Goal: Find specific page/section: Find specific page/section

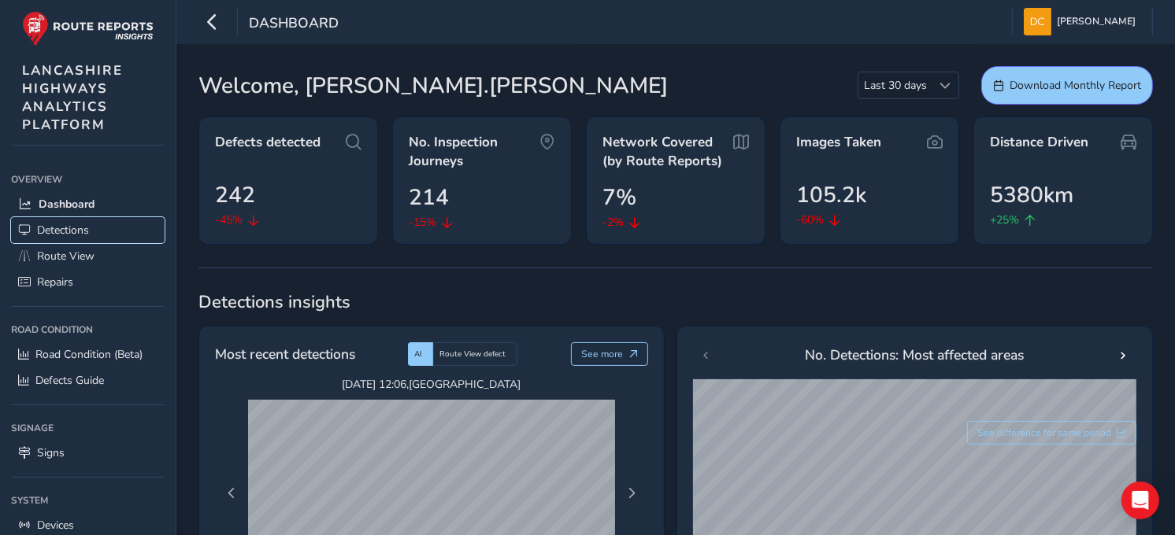
drag, startPoint x: 61, startPoint y: 227, endPoint x: 242, endPoint y: 225, distance: 181.1
click at [61, 228] on span "Detections" at bounding box center [63, 230] width 52 height 15
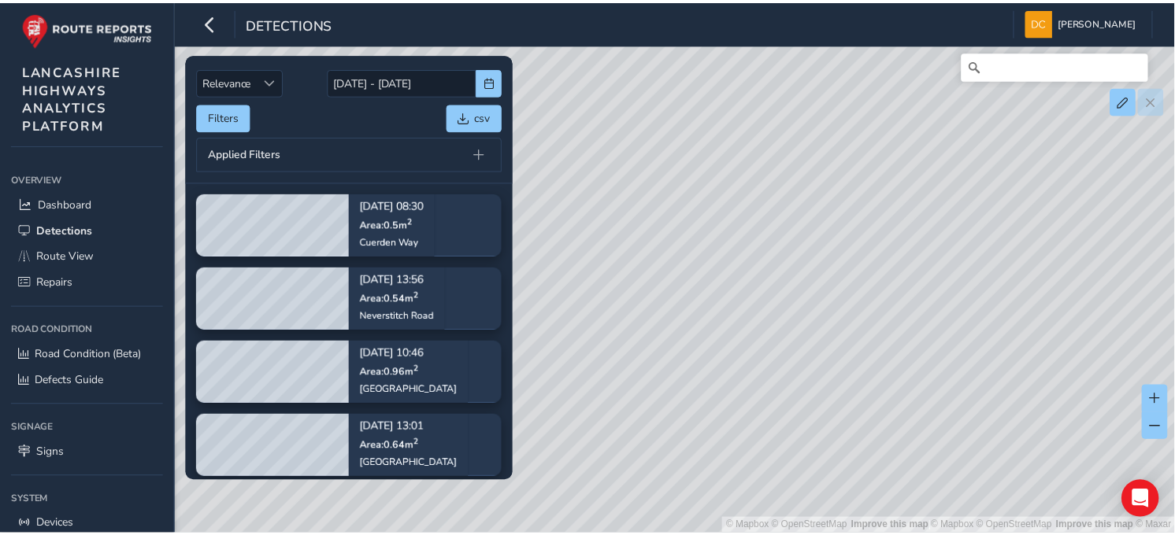
scroll to position [92, 0]
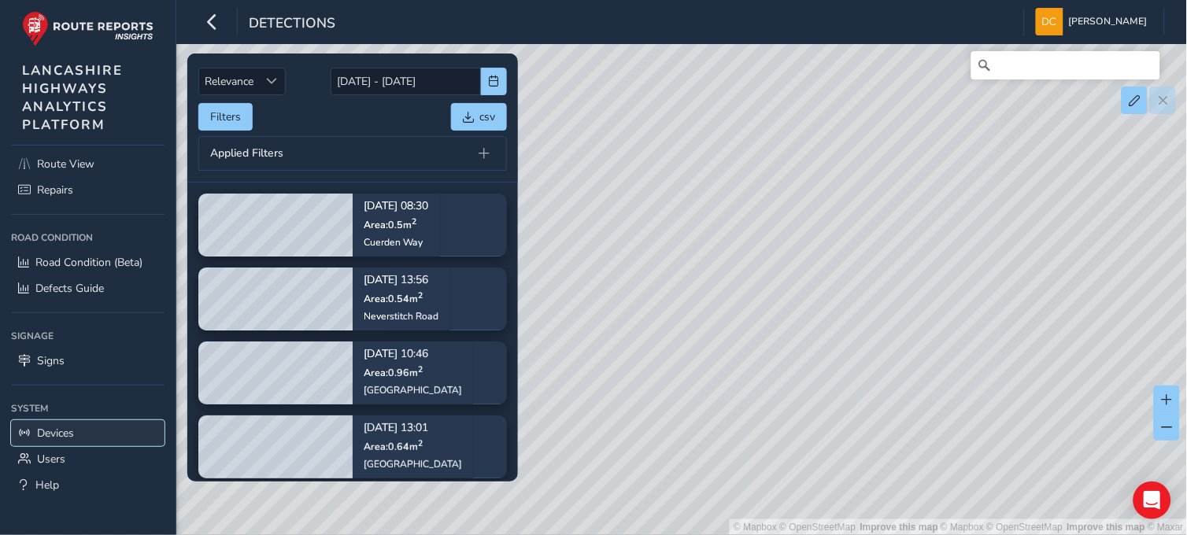
click at [52, 422] on link "Devices" at bounding box center [88, 433] width 154 height 26
